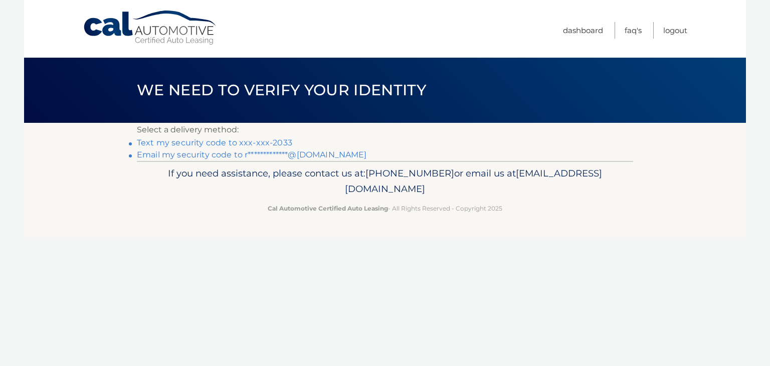
click at [179, 143] on link "Text my security code to xxx-xxx-2033" at bounding box center [214, 143] width 155 height 10
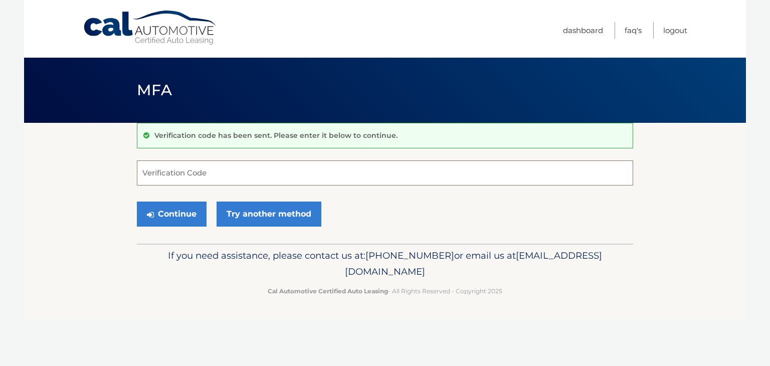
click at [270, 170] on input "Verification Code" at bounding box center [385, 172] width 496 height 25
type input "37099"
click at [155, 225] on button "Continue" at bounding box center [172, 213] width 70 height 25
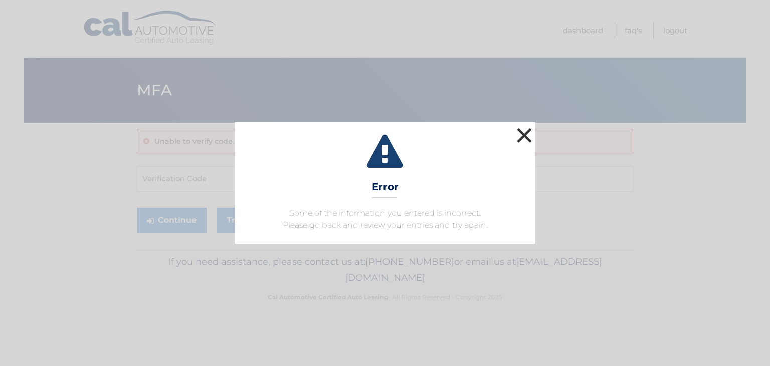
click at [517, 138] on button "×" at bounding box center [524, 135] width 20 height 20
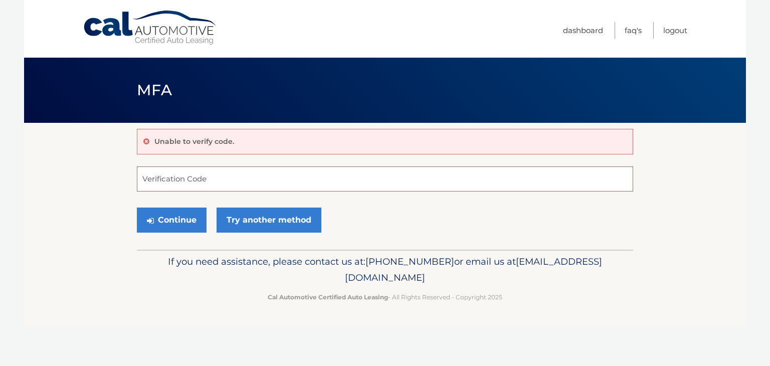
click at [154, 179] on input "Verification Code" at bounding box center [385, 178] width 496 height 25
type input "374099"
click at [164, 217] on button "Continue" at bounding box center [172, 219] width 70 height 25
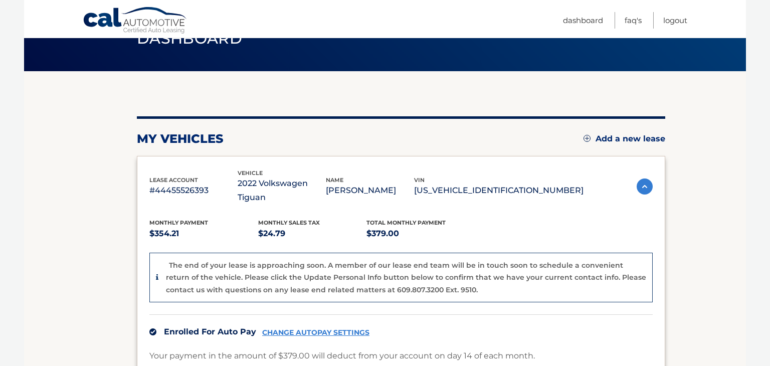
scroll to position [43, 0]
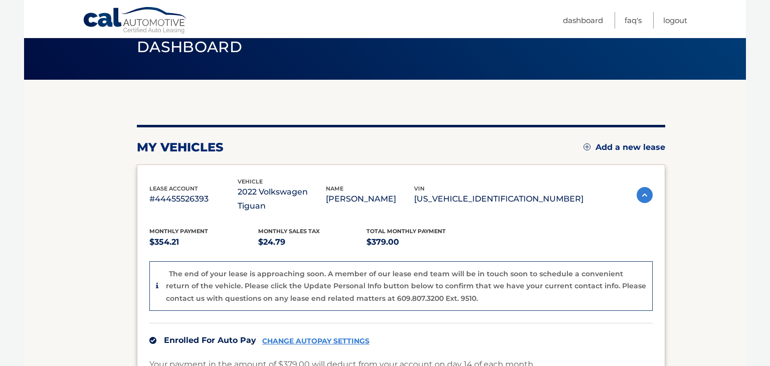
click at [646, 190] on img at bounding box center [644, 195] width 16 height 16
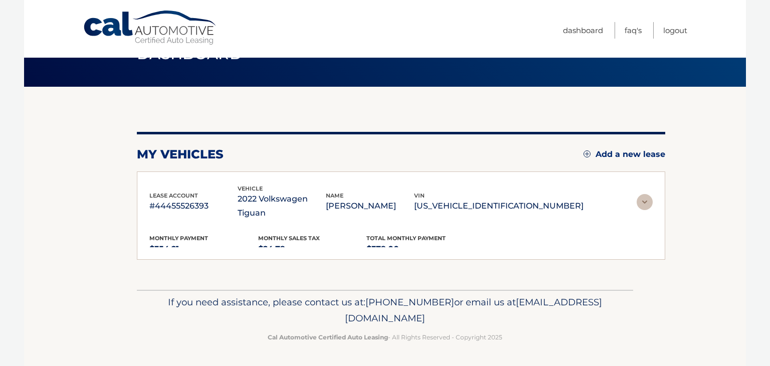
scroll to position [0, 0]
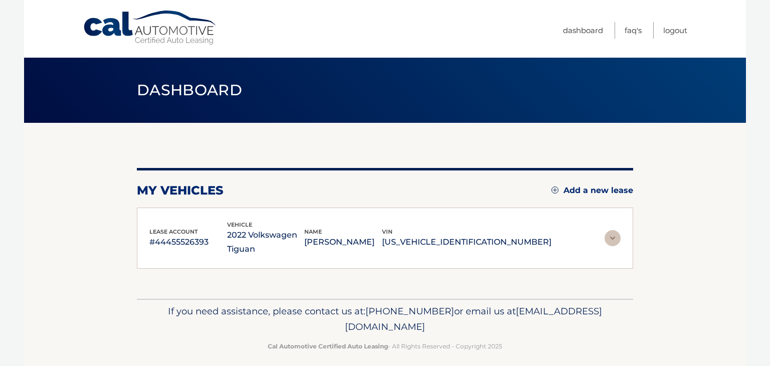
click at [646, 190] on section "my vehicles Add a new lease lease account #44455526393 vehicle 2022 Volkswagen …" at bounding box center [385, 211] width 722 height 176
click at [382, 243] on p "RICHARD HADDOCK" at bounding box center [343, 242] width 78 height 14
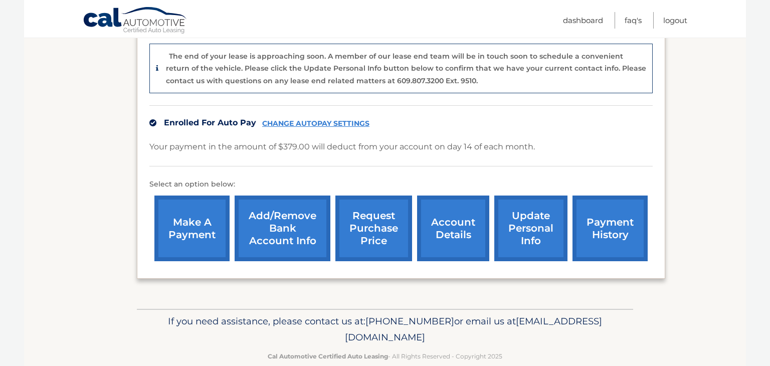
scroll to position [264, 0]
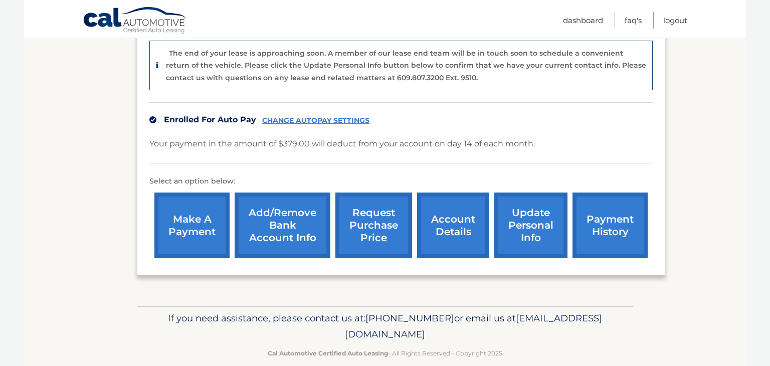
click at [613, 213] on link "payment history" at bounding box center [609, 225] width 75 height 66
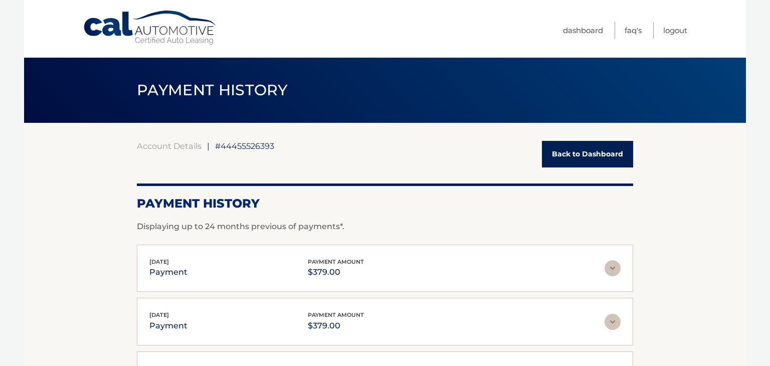
click at [566, 155] on link "Back to Dashboard" at bounding box center [587, 154] width 91 height 27
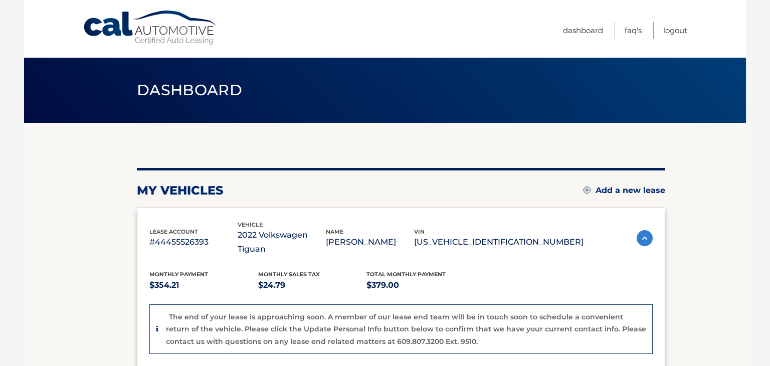
click at [583, 189] on img at bounding box center [586, 189] width 7 height 7
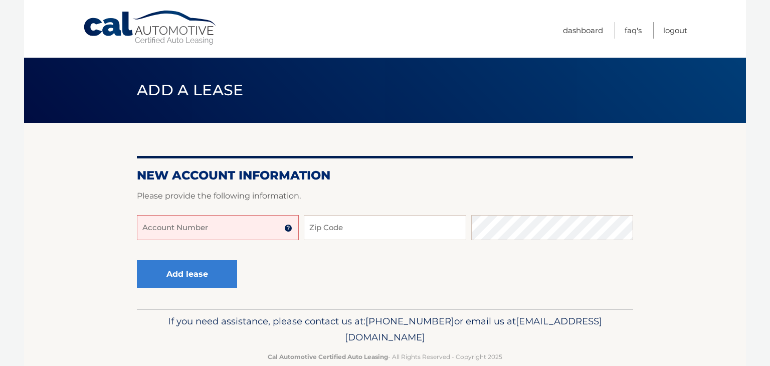
click at [287, 229] on img at bounding box center [288, 228] width 8 height 8
